Goal: Task Accomplishment & Management: Manage account settings

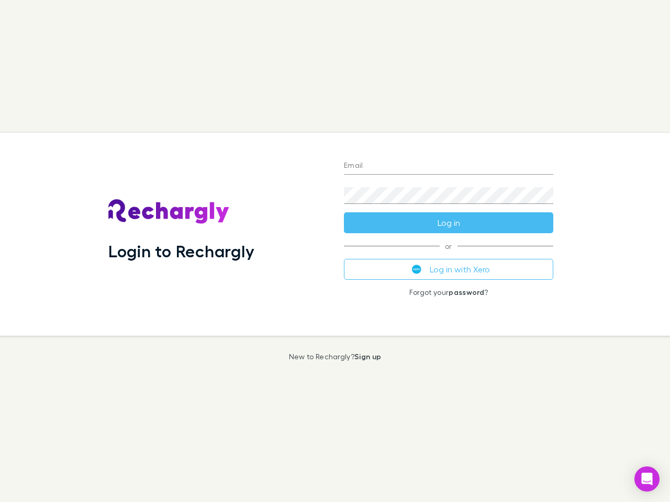
click at [335, 251] on div "Login to Rechargly" at bounding box center [217, 234] width 235 height 203
click at [448, 166] on input "Email" at bounding box center [448, 166] width 209 height 17
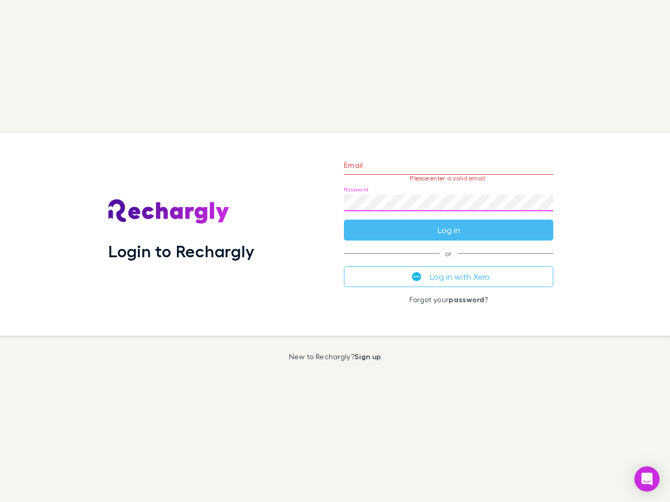
click at [448, 223] on form "Email Please enter a valid email. Password Log in" at bounding box center [448, 195] width 209 height 91
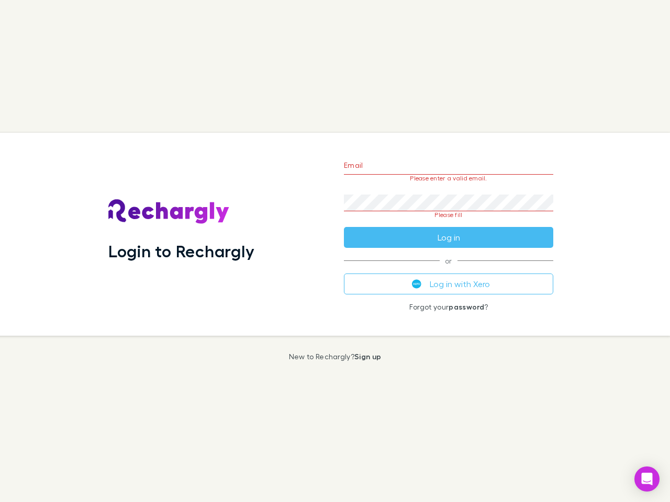
click at [448, 269] on div "Email Please enter a valid email. Password Please fill Log in or Log in with Xe…" at bounding box center [448, 234] width 226 height 203
click at [647, 479] on icon "Open Intercom Messenger" at bounding box center [647, 479] width 11 height 13
